Goal: Information Seeking & Learning: Check status

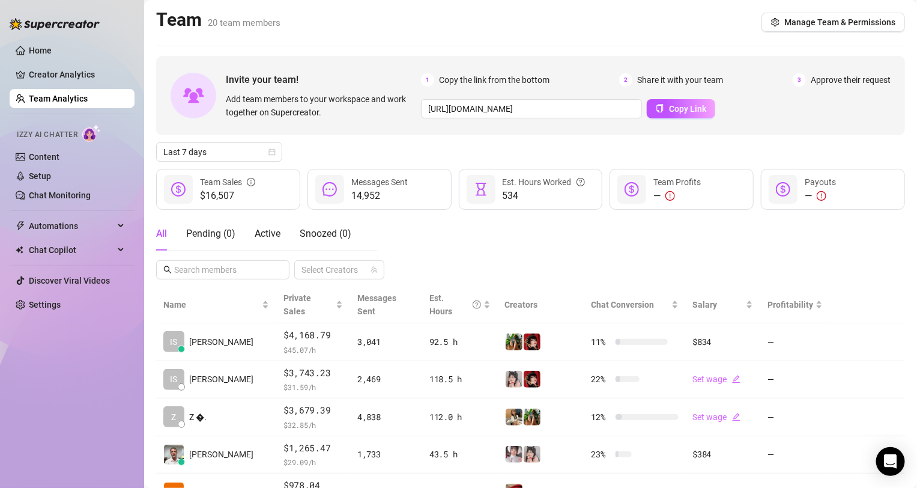
scroll to position [200, 0]
click at [251, 154] on span "Last 7 days" at bounding box center [219, 152] width 112 height 18
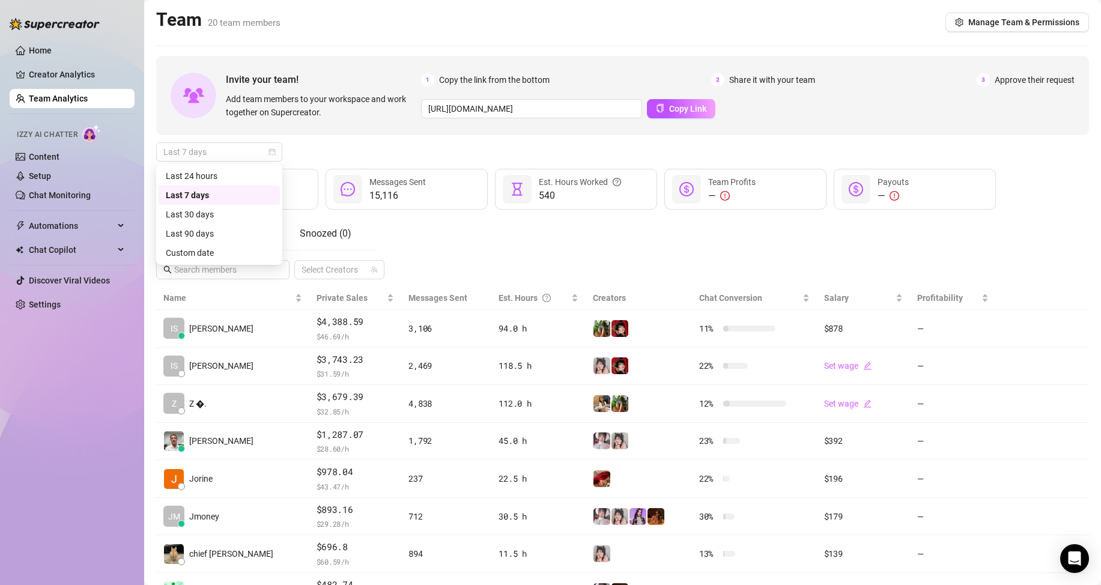
drag, startPoint x: 259, startPoint y: 150, endPoint x: 258, endPoint y: 162, distance: 11.5
click at [258, 152] on span "Last 7 days" at bounding box center [219, 152] width 112 height 18
click at [214, 253] on div "Custom date" at bounding box center [219, 252] width 107 height 13
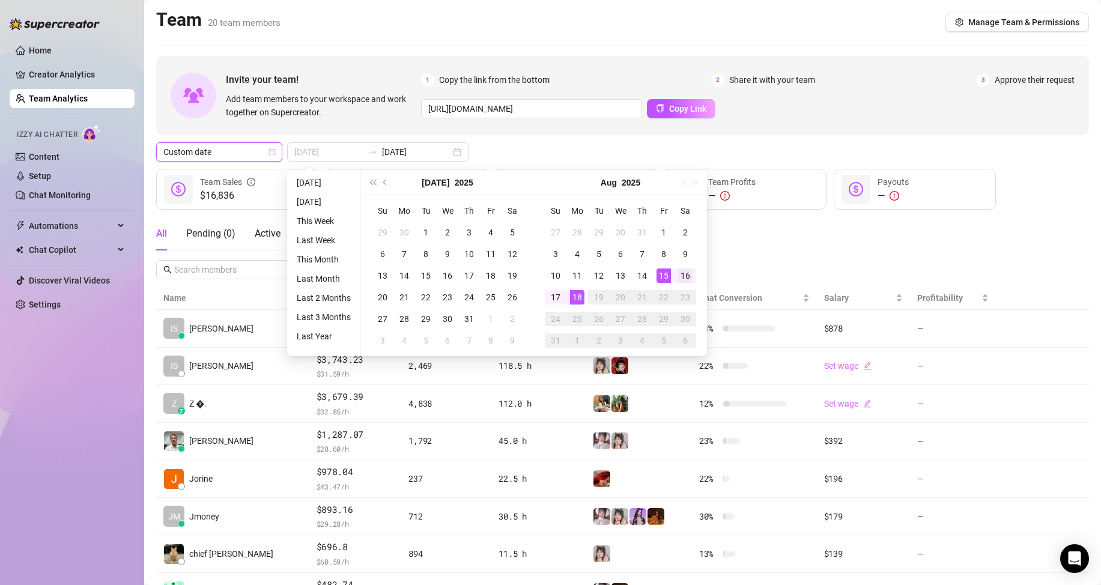
type input "2025-08-16"
click at [682, 275] on div "16" at bounding box center [685, 275] width 14 height 14
type input "2025-08-18"
click at [582, 299] on div "18" at bounding box center [577, 297] width 14 height 14
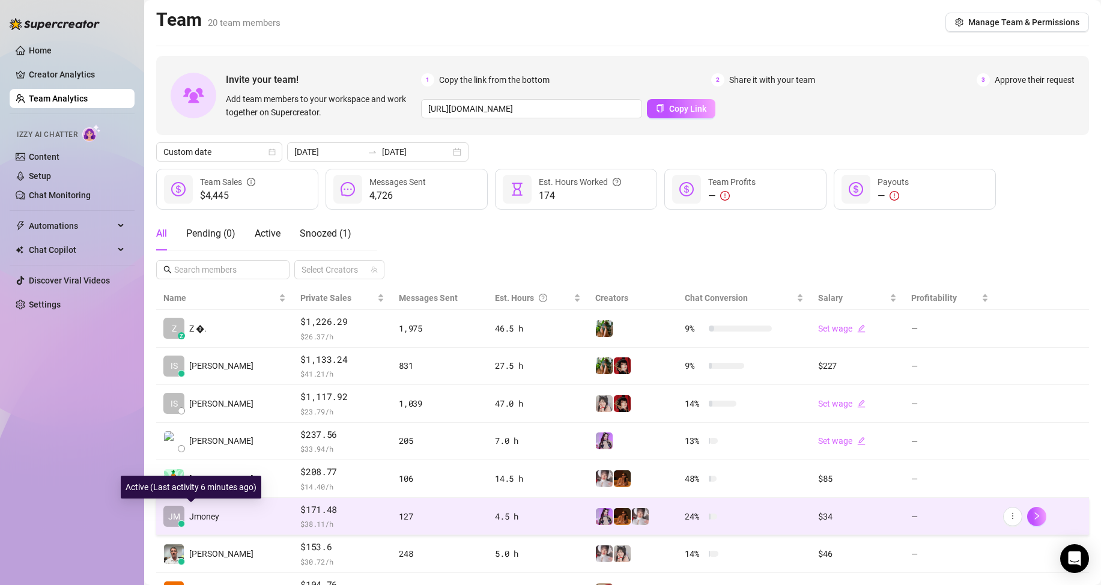
click at [218, 487] on span "Jmoney" at bounding box center [204, 516] width 30 height 13
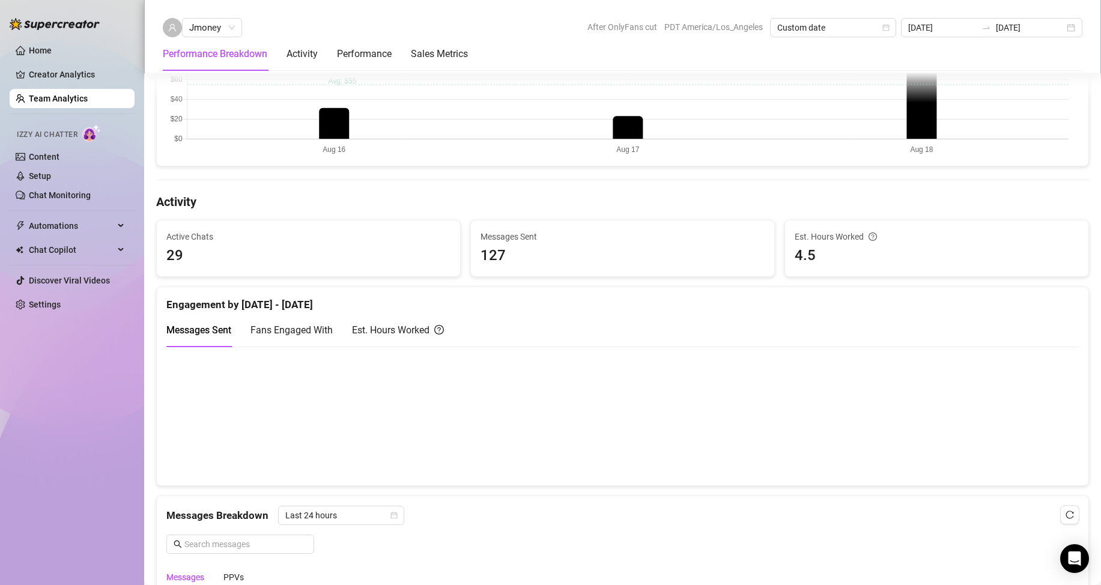
scroll to position [369, 0]
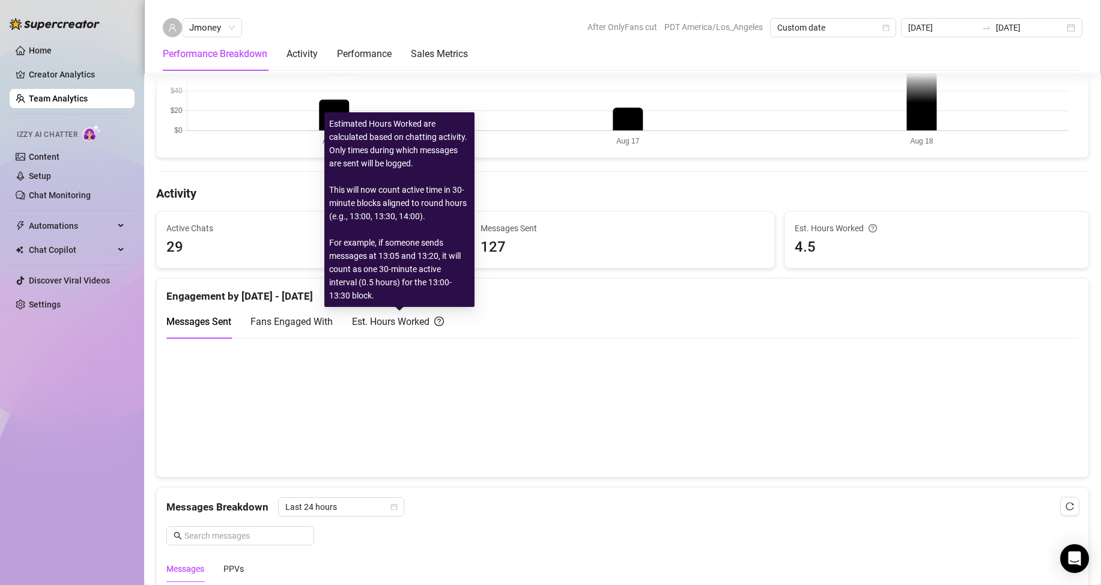
click at [390, 322] on div "Est. Hours Worked" at bounding box center [398, 321] width 92 height 15
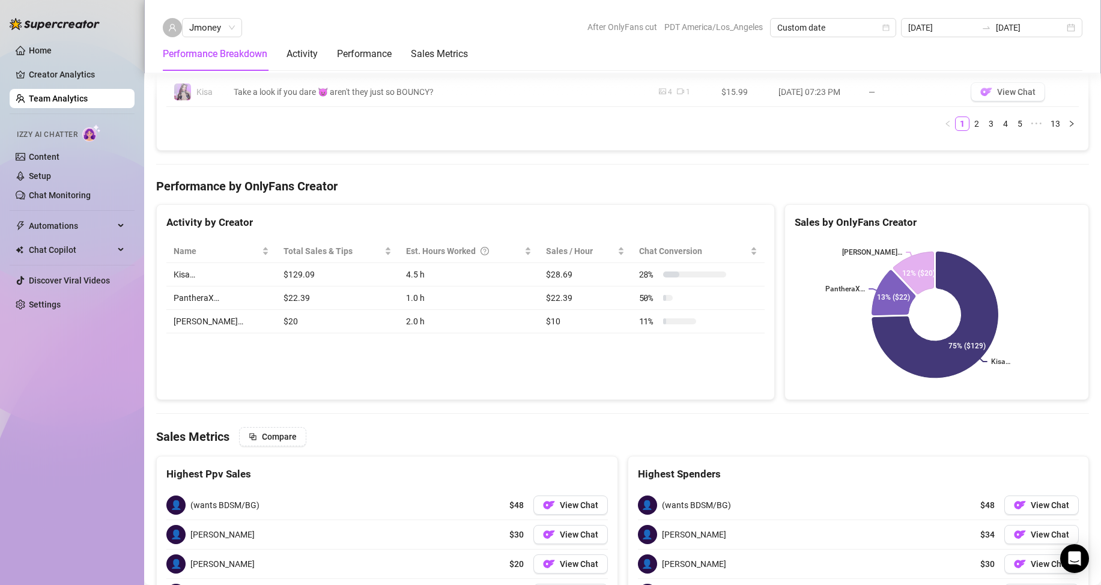
scroll to position [1269, 0]
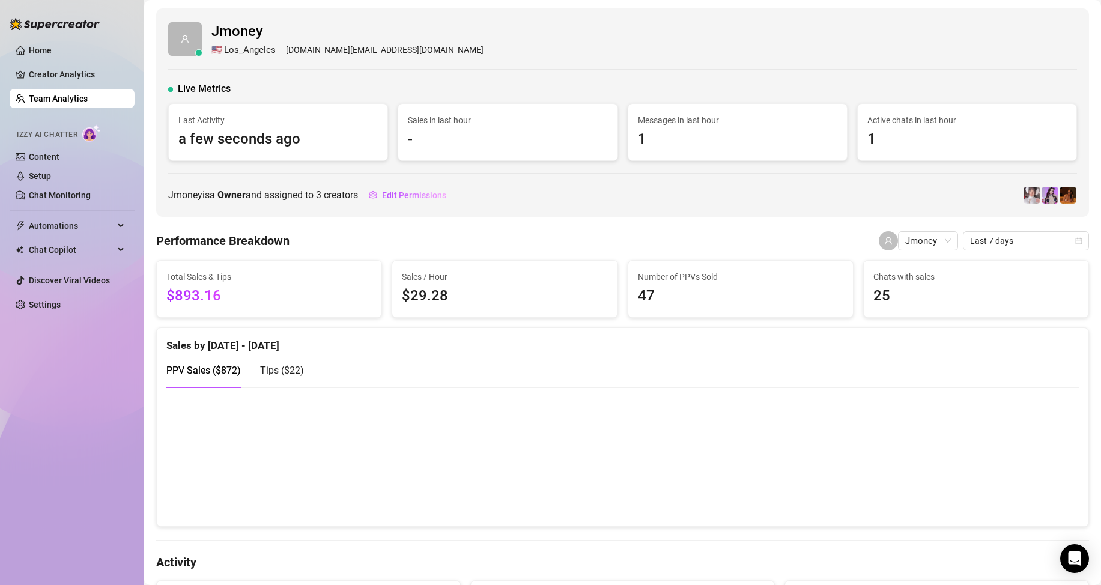
drag, startPoint x: 13, startPoint y: 389, endPoint x: 141, endPoint y: 375, distance: 128.6
click at [14, 388] on div "Home Creator Analytics Team Analytics Izzy AI Chatter Content Setup Chat Monito…" at bounding box center [72, 287] width 125 height 574
click at [88, 94] on link "Team Analytics" at bounding box center [58, 99] width 59 height 10
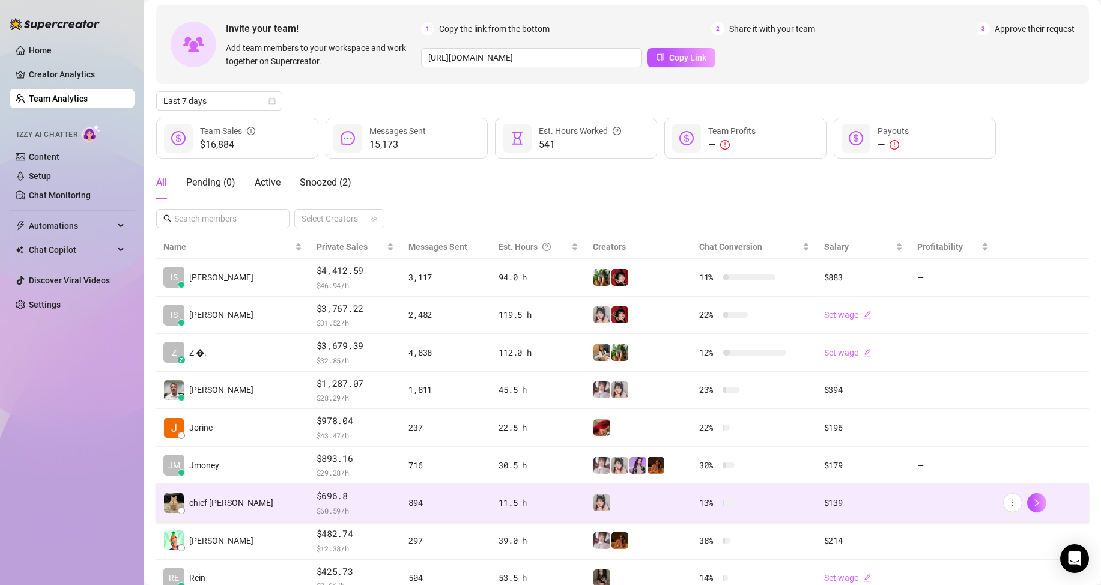
scroll to position [171, 0]
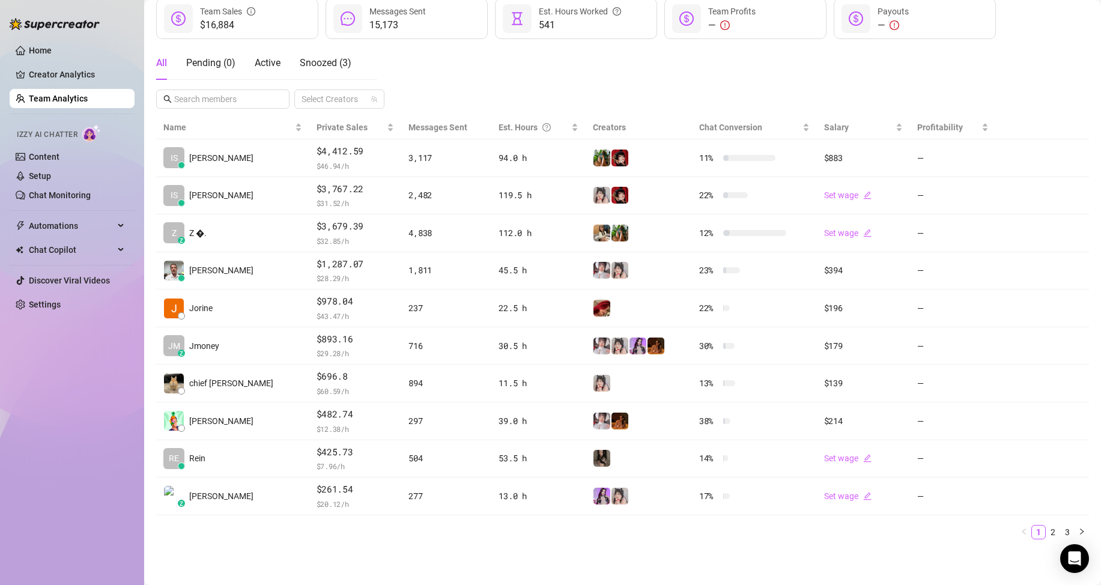
click at [55, 433] on div "Home Creator Analytics Team Analytics Izzy AI Chatter Content Setup Chat Monito…" at bounding box center [72, 287] width 125 height 574
drag, startPoint x: 92, startPoint y: 450, endPoint x: 94, endPoint y: 419, distance: 30.6
click at [92, 448] on div "Home Creator Analytics Team Analytics Izzy AI Chatter Content Setup Chat Monito…" at bounding box center [72, 287] width 125 height 574
click at [55, 94] on link "Team Analytics" at bounding box center [58, 99] width 59 height 10
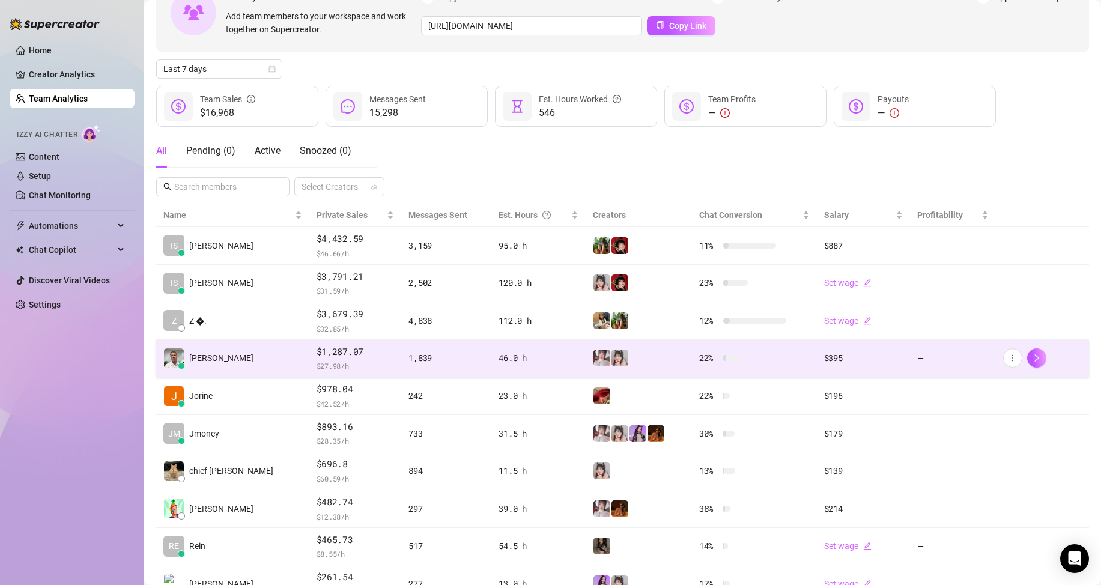
scroll to position [120, 0]
